Goal: Task Accomplishment & Management: Manage account settings

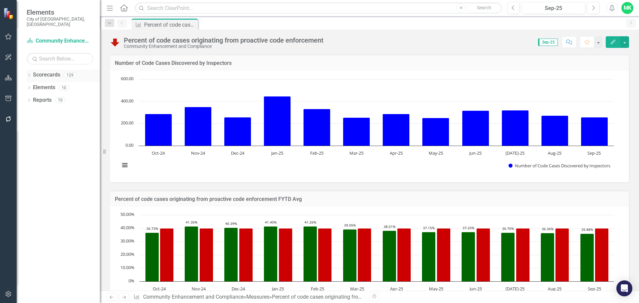
click at [29, 73] on div "Dropdown" at bounding box center [29, 76] width 5 height 6
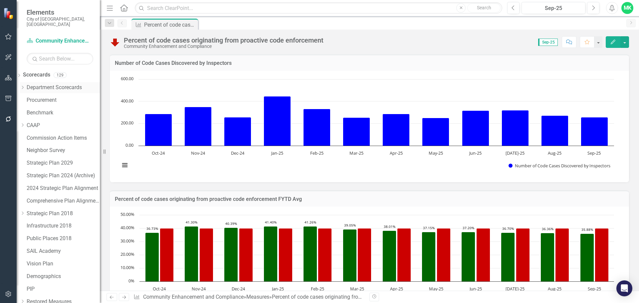
click at [25, 86] on icon "Dropdown" at bounding box center [22, 88] width 5 height 4
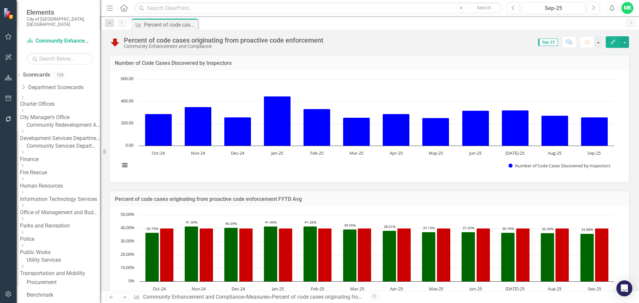
click at [54, 135] on link "Development Services Department" at bounding box center [60, 139] width 80 height 8
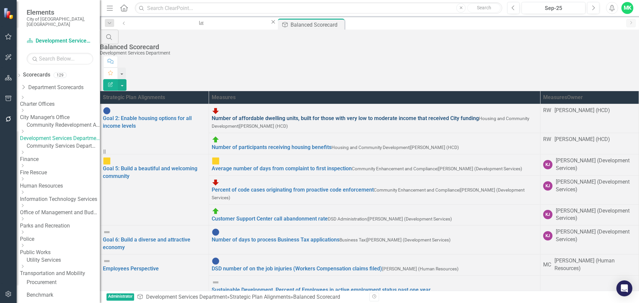
click at [314, 115] on link "Number of affordable dwelling units, built for those with very low to moderate …" at bounding box center [345, 118] width 267 height 6
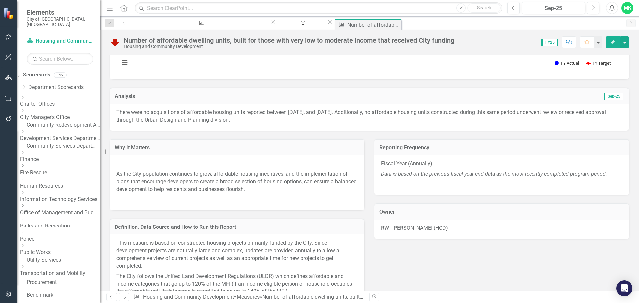
scroll to position [88, 0]
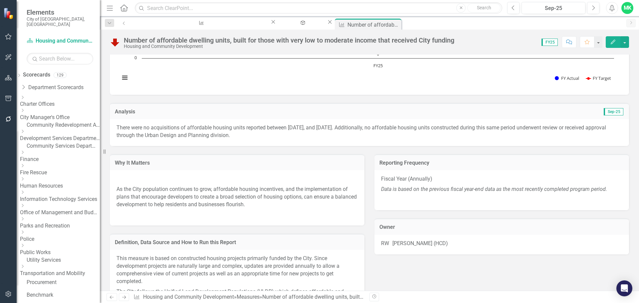
click at [151, 129] on p "There were no acquisitions of affordable housing units reported between [DATE],…" at bounding box center [369, 131] width 506 height 15
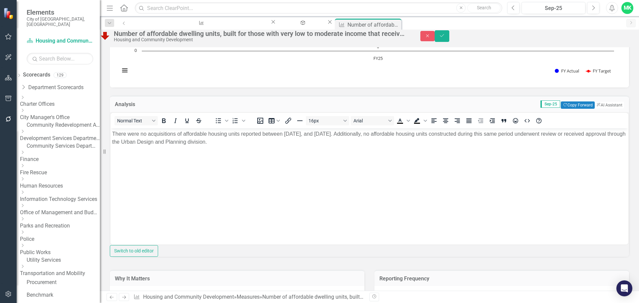
scroll to position [0, 0]
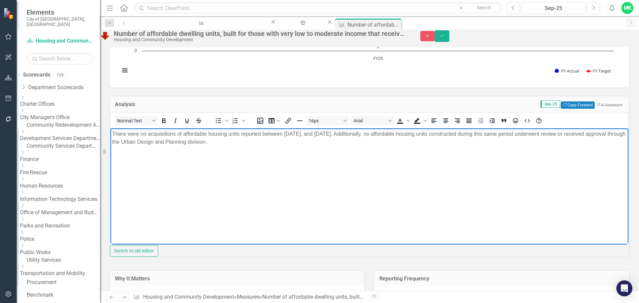
click at [383, 133] on p "There were no acquisitions of affordable housing units reported between [DATE],…" at bounding box center [369, 138] width 515 height 16
click at [437, 135] on p "There were no acquisitions of affordable housing units reported between [DATE],…" at bounding box center [369, 138] width 515 height 16
drag, startPoint x: 402, startPoint y: 133, endPoint x: 493, endPoint y: 131, distance: 90.9
click at [493, 131] on p "There were no acquisitions of affordable housing units reported between [DATE],…" at bounding box center [369, 138] width 515 height 16
click at [282, 133] on p "There were no acquisitions of affordable housing units reported between [DATE],…" at bounding box center [369, 138] width 515 height 16
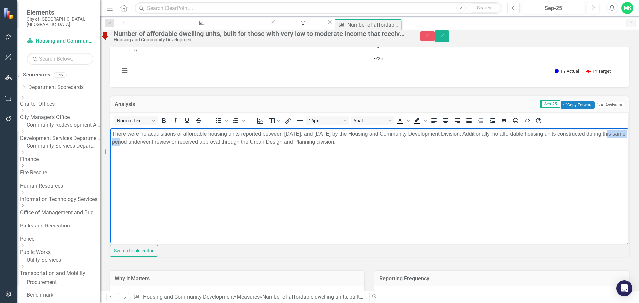
drag, startPoint x: 125, startPoint y: 142, endPoint x: 152, endPoint y: 142, distance: 26.6
click at [152, 142] on p "There were no acquisitions of affordable housing units reported between [DATE],…" at bounding box center [369, 138] width 515 height 16
click at [231, 142] on p "There were no acquisitions of affordable housing units reported between [DATE],…" at bounding box center [369, 138] width 515 height 16
click at [235, 142] on p "There were no acquisitions of affordable housing units reported between [DATE],…" at bounding box center [369, 138] width 515 height 16
drag, startPoint x: 235, startPoint y: 142, endPoint x: 439, endPoint y: 142, distance: 204.7
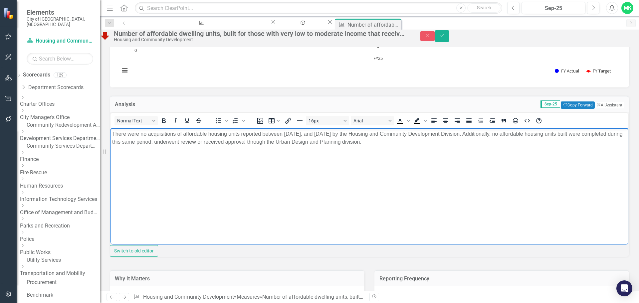
click at [439, 142] on p "There were no acquisitions of affordable housing units reported between [DATE],…" at bounding box center [369, 138] width 515 height 16
click at [546, 133] on p "There were no acquisitions of affordable housing units reported between [DATE],…" at bounding box center [369, 138] width 515 height 16
drag, startPoint x: 186, startPoint y: 142, endPoint x: 269, endPoint y: 142, distance: 82.2
click at [269, 142] on p "There were no acquisitions of affordable housing units reported between [DATE],…" at bounding box center [369, 138] width 515 height 16
click at [545, 134] on p "There were no acquisitions of affordable housing units reported between [DATE],…" at bounding box center [369, 138] width 515 height 16
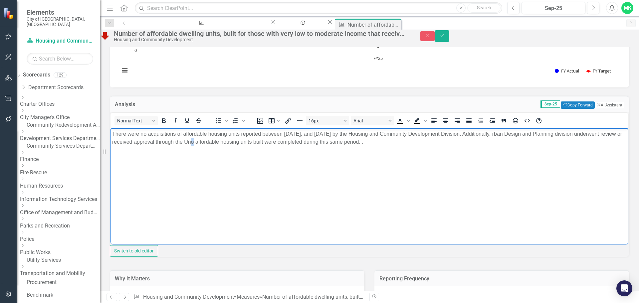
click at [211, 141] on p "There were no acquisitions of affordable housing units reported between [DATE],…" at bounding box center [369, 138] width 515 height 16
drag, startPoint x: 175, startPoint y: 142, endPoint x: 179, endPoint y: 142, distance: 4.0
click at [179, 142] on p "There were no acquisitions of affordable housing units reported between [DATE],…" at bounding box center [369, 138] width 515 height 16
drag, startPoint x: 197, startPoint y: 142, endPoint x: 179, endPoint y: 145, distance: 18.3
click at [176, 143] on p "There were no acquisitions of affordable housing units reported between [DATE],…" at bounding box center [369, 138] width 515 height 16
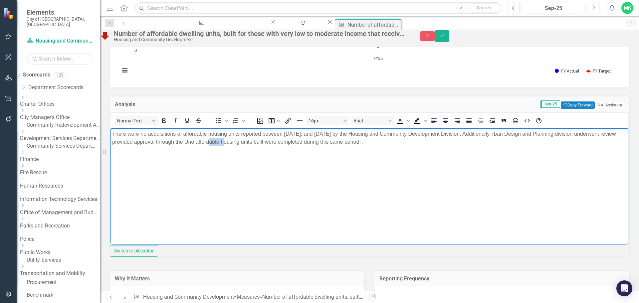
drag, startPoint x: 220, startPoint y: 141, endPoint x: 235, endPoint y: 143, distance: 15.2
click at [235, 143] on p "There were no acquisitions of affordable housing units reported between [DATE],…" at bounding box center [369, 138] width 515 height 16
drag, startPoint x: 243, startPoint y: 141, endPoint x: 233, endPoint y: 140, distance: 9.7
click at [233, 140] on p "There were no acquisitions of affordable housing units reported between [DATE],…" at bounding box center [369, 138] width 515 height 16
click at [290, 142] on p "There were no acquisitions of affordable housing units reported between [DATE],…" at bounding box center [369, 138] width 515 height 16
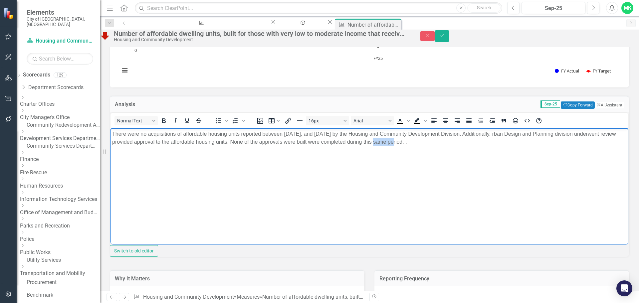
drag, startPoint x: 385, startPoint y: 142, endPoint x: 405, endPoint y: 141, distance: 20.0
click at [405, 141] on p "There were no acquisitions of affordable housing units reported between [DATE],…" at bounding box center [369, 138] width 515 height 16
drag, startPoint x: 383, startPoint y: 140, endPoint x: 408, endPoint y: 141, distance: 25.0
click at [408, 141] on p "There were no acquisitions of affordable housing units reported between [DATE],…" at bounding box center [369, 138] width 515 height 16
click at [545, 134] on p "There were no acquisitions of affordable housing units reported between [DATE],…" at bounding box center [369, 138] width 515 height 16
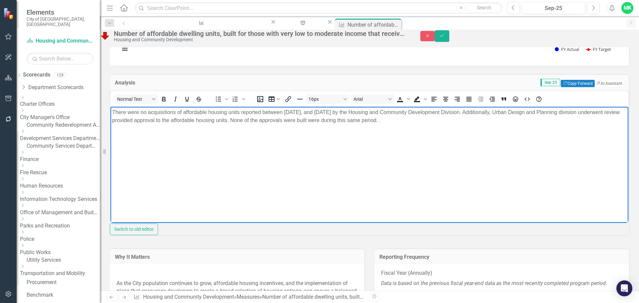
scroll to position [121, 0]
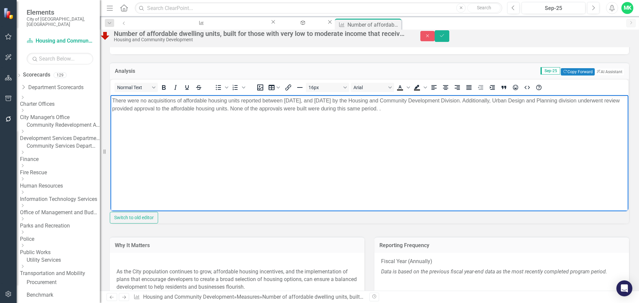
click at [405, 108] on p "There were no acquisitions of affordable housing units reported between [DATE],…" at bounding box center [369, 105] width 515 height 16
click at [153, 109] on p "There were no acquisitions of affordable housing units reported between [DATE],…" at bounding box center [369, 105] width 515 height 16
drag, startPoint x: 153, startPoint y: 109, endPoint x: 180, endPoint y: 110, distance: 26.7
click at [180, 110] on p "There were no acquisitions of affordable housing units reported between [DATE],…" at bounding box center [369, 105] width 515 height 16
click at [168, 108] on p "There were no acquisitions of affordable housing units reported between [DATE],…" at bounding box center [369, 105] width 515 height 16
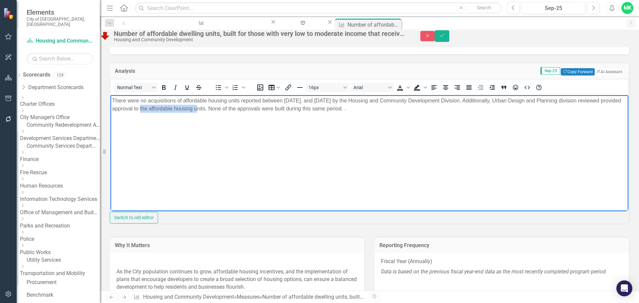
drag, startPoint x: 176, startPoint y: 108, endPoint x: 233, endPoint y: 108, distance: 56.9
click at [233, 108] on p "There were no acquisitions of affordable housing units reported between [DATE],…" at bounding box center [369, 105] width 515 height 16
click at [232, 108] on p "There were no acquisitions of affordable housing units reported between [DATE],…" at bounding box center [369, 105] width 515 height 16
click at [264, 108] on p "There were no acquisitions of affordable housing units reported between [DATE],…" at bounding box center [369, 105] width 515 height 16
drag, startPoint x: 319, startPoint y: 109, endPoint x: 331, endPoint y: 109, distance: 12.6
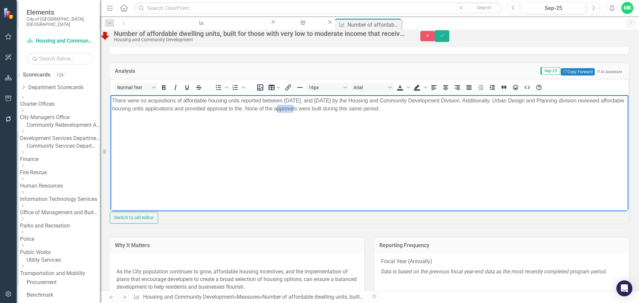
click at [331, 109] on p "There were no acquisitions of affordable housing units reported between [DATE],…" at bounding box center [369, 105] width 515 height 16
click at [321, 107] on p "There were no acquisitions of affordable housing units reported between [DATE],…" at bounding box center [369, 105] width 515 height 16
click at [486, 110] on p "There were no acquisitions of affordable housing units reported between [DATE],…" at bounding box center [369, 105] width 515 height 16
drag, startPoint x: 483, startPoint y: 108, endPoint x: 112, endPoint y: 103, distance: 370.8
click at [112, 103] on p "There were no acquisitions of affordable housing units reported between [DATE],…" at bounding box center [369, 105] width 515 height 16
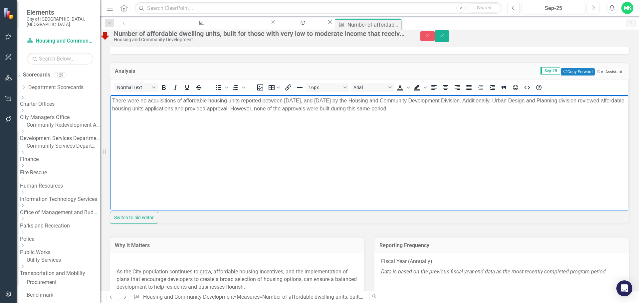
copy p "There were no acquisitions of affordable housing units reported between [DATE],…"
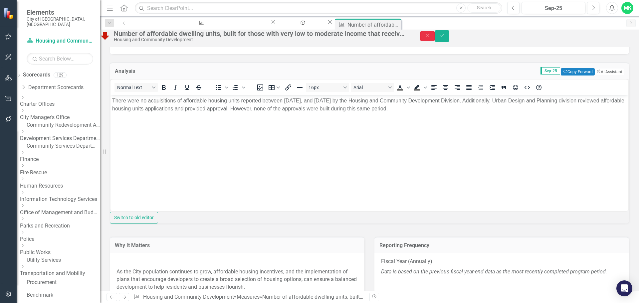
click at [431, 38] on icon "Close" at bounding box center [428, 36] width 6 height 5
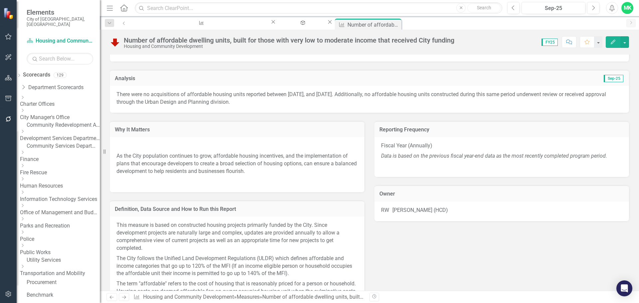
click at [459, 96] on p "There were no acquisitions of affordable housing units reported between [DATE],…" at bounding box center [369, 98] width 506 height 15
click at [612, 41] on icon "Edit" at bounding box center [613, 42] width 6 height 5
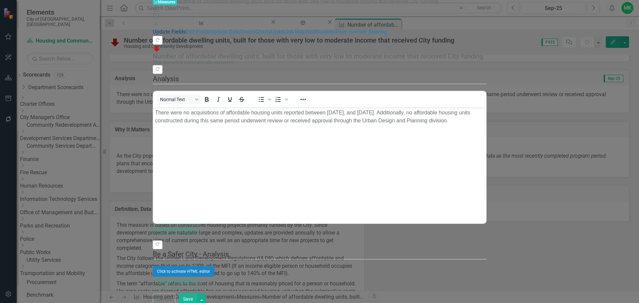
scroll to position [0, 0]
click at [159, 21] on icon "Close" at bounding box center [156, 23] width 7 height 5
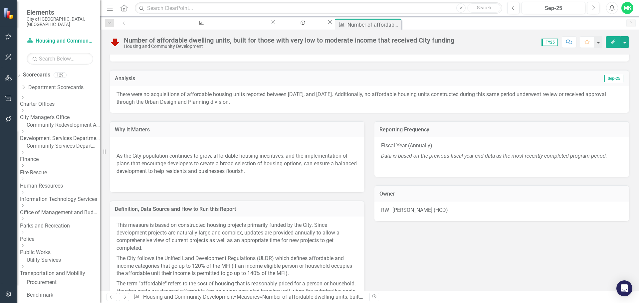
click at [563, 93] on p "There were no acquisitions of affordable housing units reported between [DATE],…" at bounding box center [369, 98] width 506 height 15
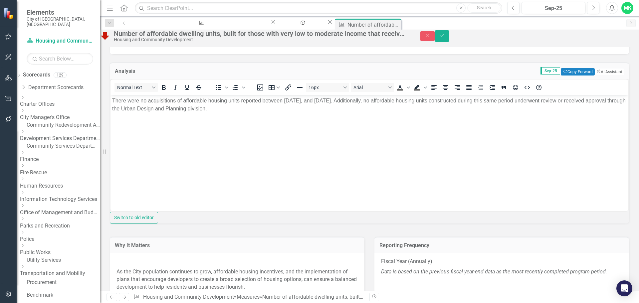
click at [568, 100] on p "There were no acquisitions of affordable housing units reported between [DATE],…" at bounding box center [369, 105] width 515 height 16
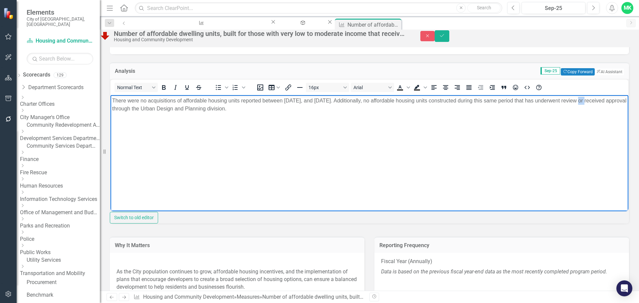
drag, startPoint x: 586, startPoint y: 100, endPoint x: 578, endPoint y: 101, distance: 8.0
click at [578, 101] on p "There were no acquisitions of affordable housing units reported between [DATE],…" at bounding box center [369, 105] width 515 height 16
drag, startPoint x: 568, startPoint y: 100, endPoint x: 139, endPoint y: 125, distance: 429.1
click at [139, 125] on body "There were no acquisitions of affordable housing units reported between [DATE],…" at bounding box center [369, 145] width 518 height 100
click at [384, 100] on p "There were no acquisitions of affordable housing units reported between [DATE],…" at bounding box center [369, 105] width 515 height 16
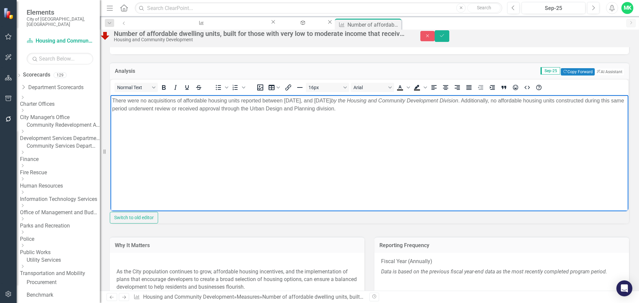
click at [384, 100] on em "by the Housing and Community Development Division" at bounding box center [394, 101] width 127 height 6
drag, startPoint x: 384, startPoint y: 100, endPoint x: 511, endPoint y: 99, distance: 126.1
click at [458, 99] on em "by the Housing and Community Development Division" at bounding box center [394, 101] width 127 height 6
click at [179, 92] on icon "Italic" at bounding box center [175, 88] width 8 height 8
click at [383, 101] on p "There were no acquisitions of affordable housing units reported between [DATE],…" at bounding box center [369, 105] width 515 height 16
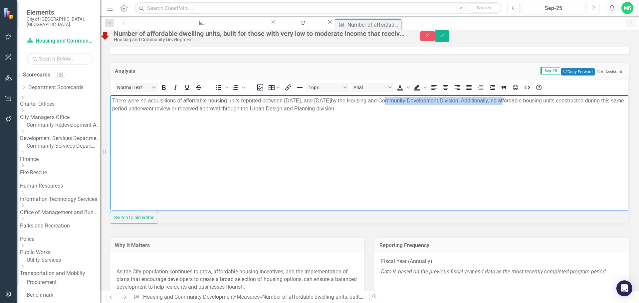
click at [383, 100] on p "There were no acquisitions of affordable housing units reported between [DATE],…" at bounding box center [369, 105] width 515 height 16
click at [434, 111] on p "There were no acquisitions of affordable housing units reported between [DATE],…" at bounding box center [369, 105] width 515 height 16
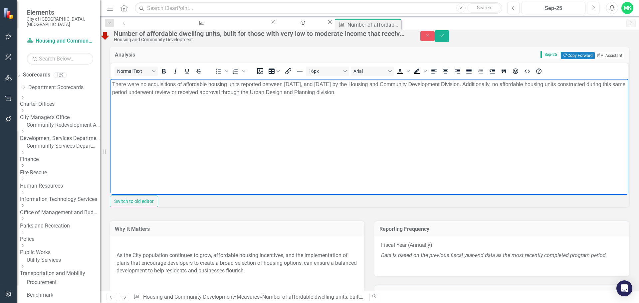
scroll to position [121, 0]
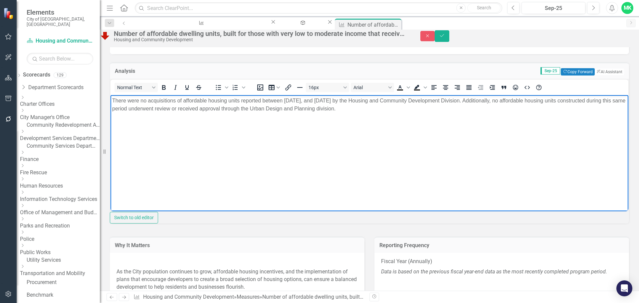
click at [211, 108] on p "There were no acquisitions of affordable housing units reported between [DATE],…" at bounding box center [369, 105] width 515 height 16
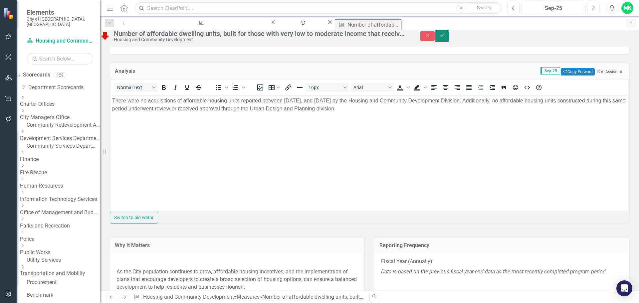
click at [449, 39] on button "Save" at bounding box center [442, 36] width 15 height 12
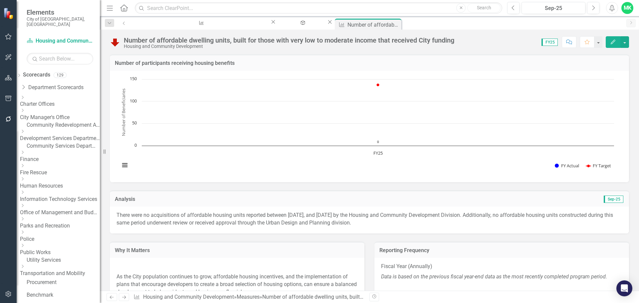
click at [49, 236] on link "Police" at bounding box center [60, 240] width 80 height 8
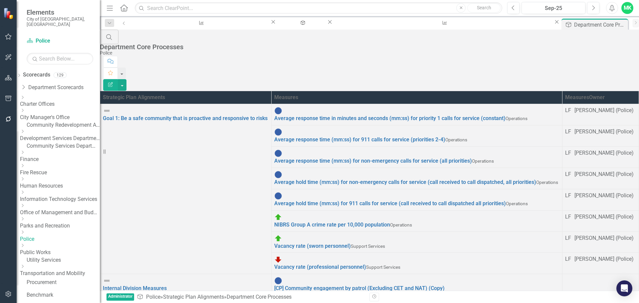
click at [186, 109] on td "Goal 1: Be a safe community that is proactive and responsive to risks Link Map …" at bounding box center [185, 189] width 171 height 170
